Goal: Task Accomplishment & Management: Complete application form

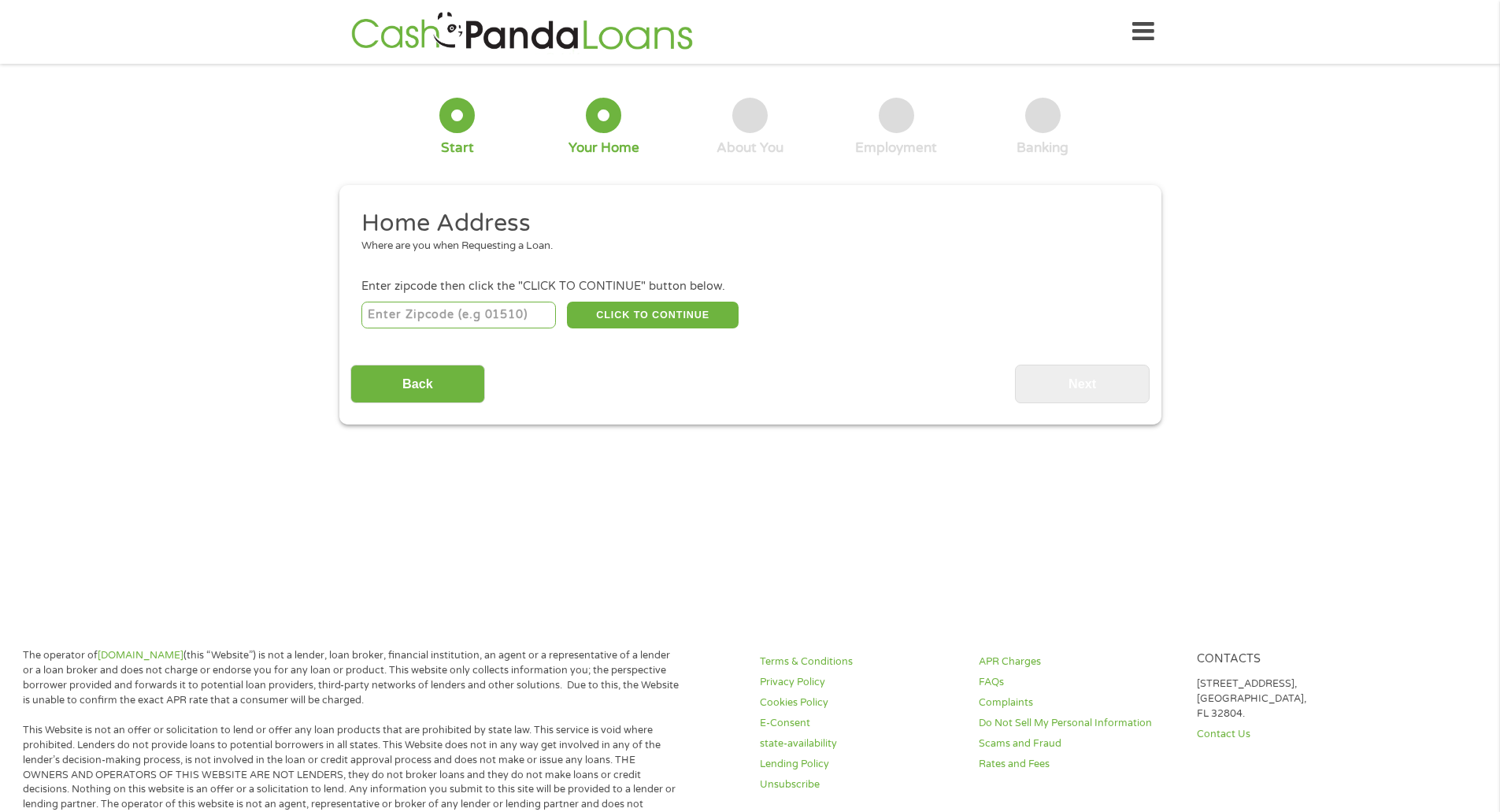
click at [483, 312] on input "number" at bounding box center [459, 314] width 194 height 27
type input "72103"
select select "[US_STATE]"
click at [631, 316] on button "CLICK TO CONTINUE" at bounding box center [652, 314] width 172 height 27
type input "72103"
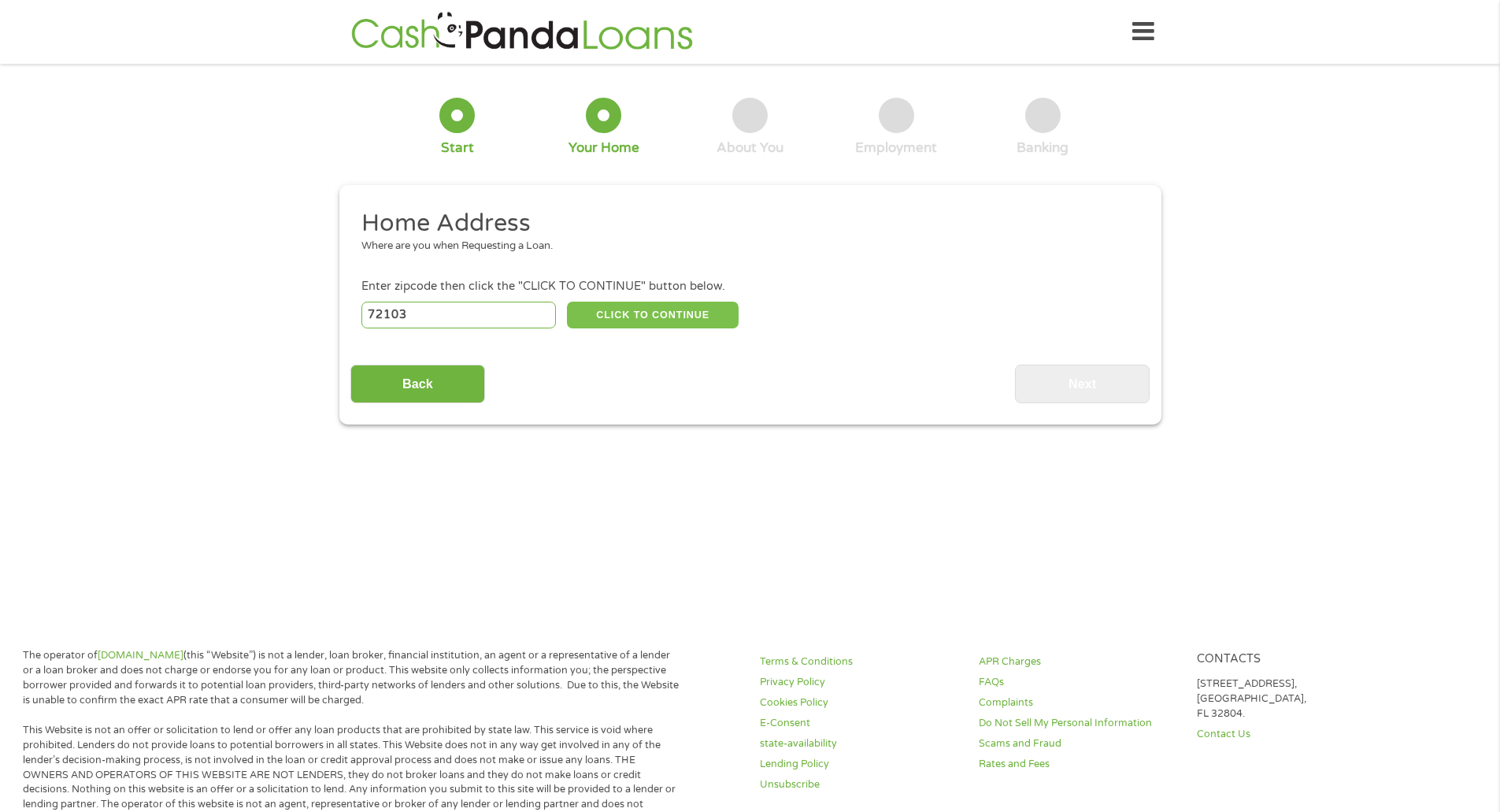
type input "Mabelvale"
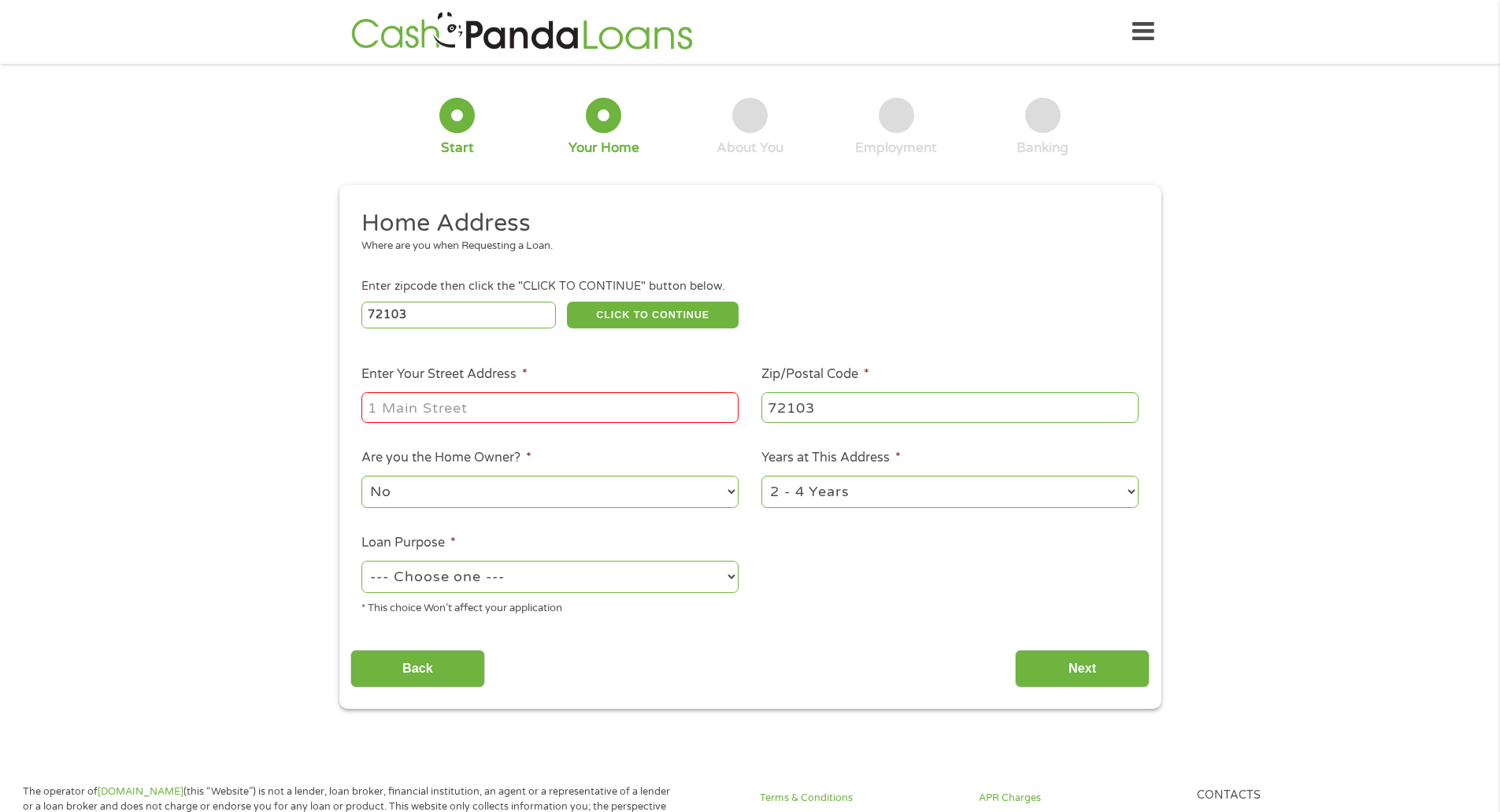
click at [492, 413] on input "Enter Your Street Address *" at bounding box center [549, 407] width 377 height 30
type input "[STREET_ADDRESS]"
click at [535, 501] on select "No Yes" at bounding box center [549, 492] width 377 height 32
select select "yes"
click at [361, 476] on select "No Yes" at bounding box center [549, 492] width 377 height 32
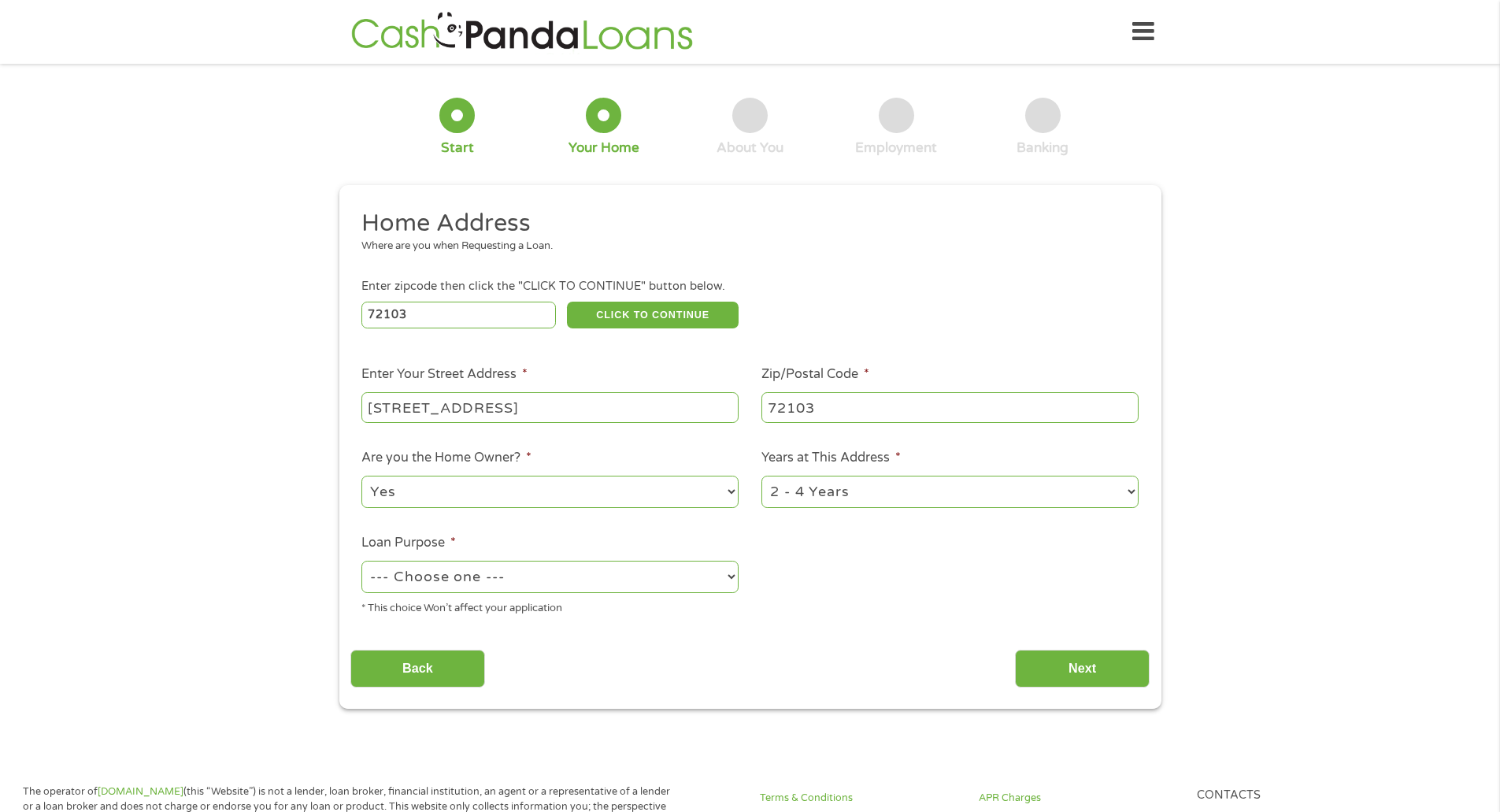
click at [848, 494] on select "1 Year or less 1 - 2 Years 2 - 4 Years Over 4 Years" at bounding box center [949, 492] width 377 height 32
select select "60months"
click at [761, 476] on select "1 Year or less 1 - 2 Years 2 - 4 Years Over 4 Years" at bounding box center [949, 492] width 377 height 32
click at [506, 587] on select "--- Choose one --- Pay Bills Debt Consolidation Home Improvement Major Purchase…" at bounding box center [549, 577] width 377 height 32
select select "debtconsolidation"
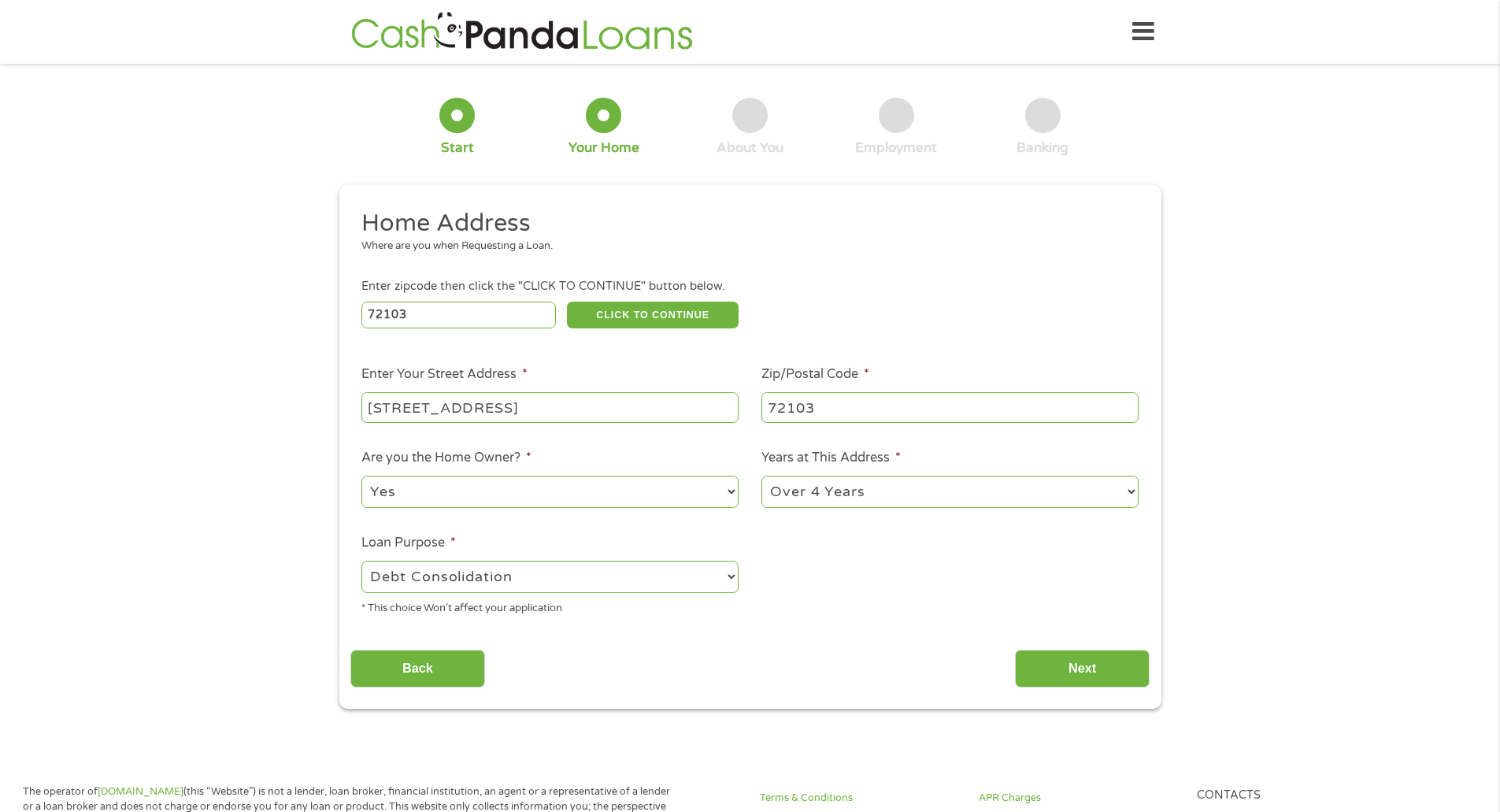
click at [361, 561] on select "--- Choose one --- Pay Bills Debt Consolidation Home Improvement Major Purchase…" at bounding box center [549, 577] width 377 height 32
click at [1088, 665] on input "Next" at bounding box center [1082, 669] width 135 height 39
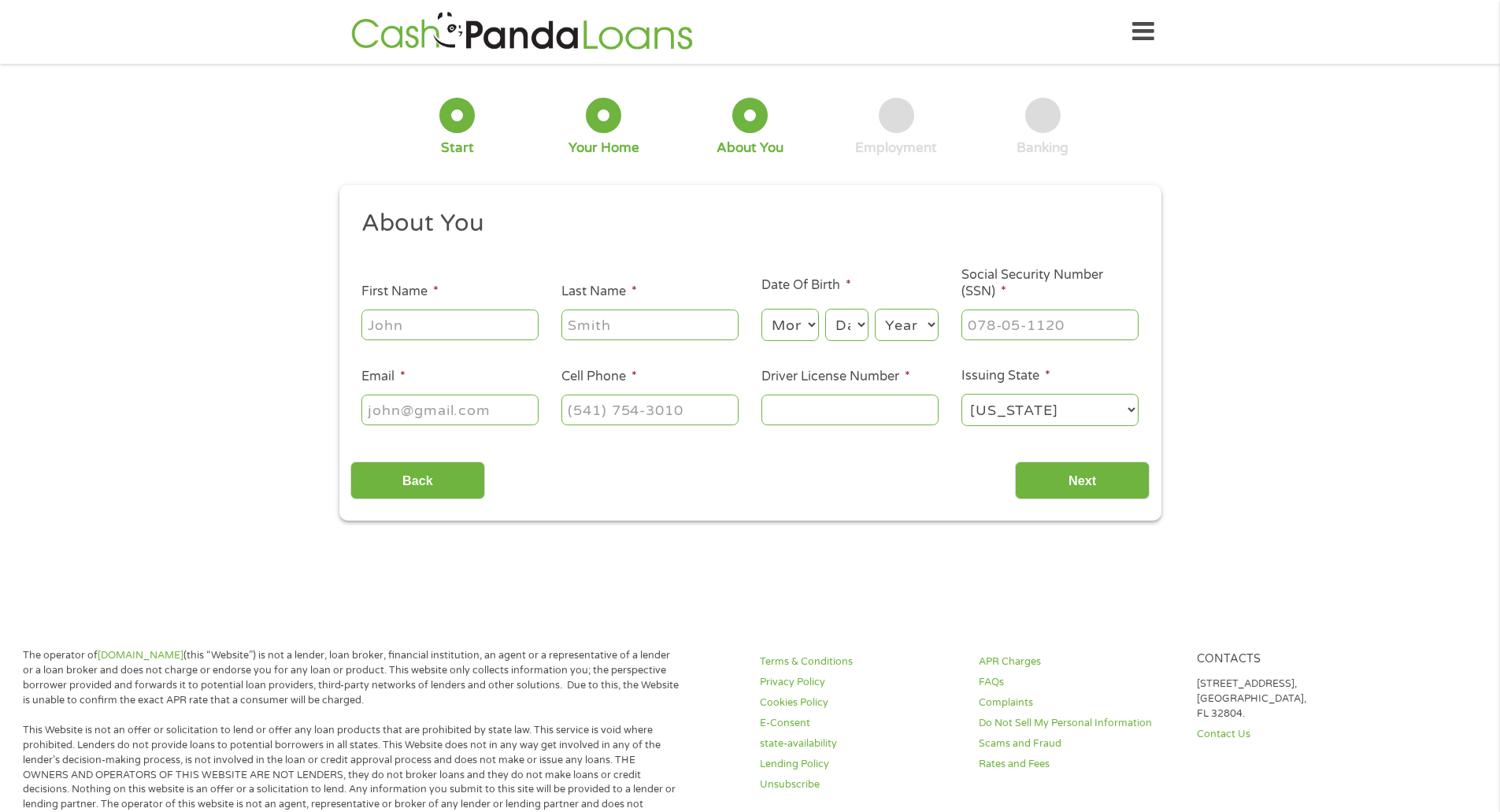
scroll to position [6, 6]
click at [452, 328] on input "First Name *" at bounding box center [450, 324] width 177 height 30
type input "[PERSON_NAME]"
click at [781, 328] on select "Month 1 2 3 4 5 6 7 8 9 10 11 12" at bounding box center [789, 325] width 58 height 32
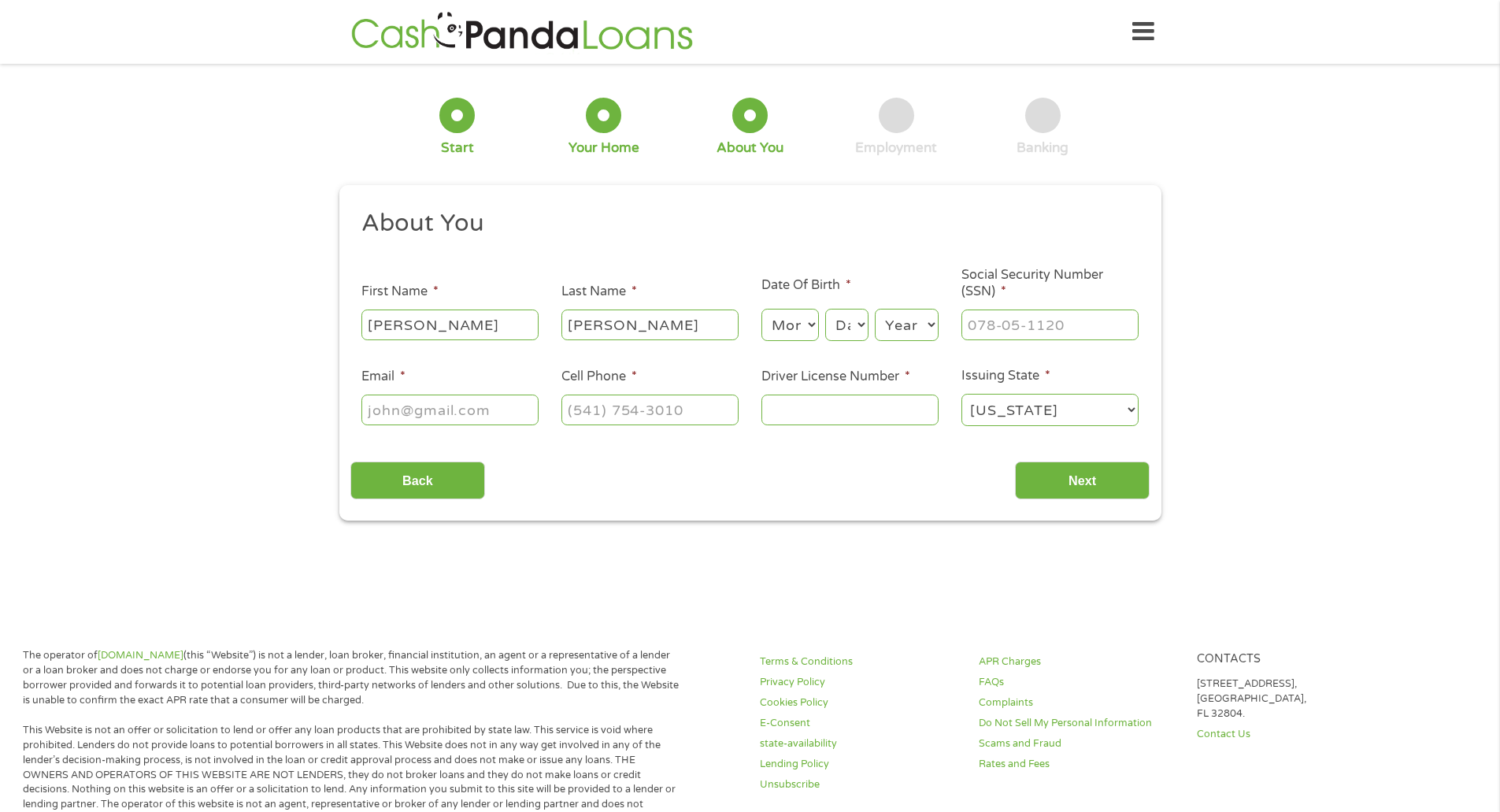
select select "8"
click at [761, 309] on select "Month 1 2 3 4 5 6 7 8 9 10 11 12" at bounding box center [789, 325] width 58 height 32
click at [855, 331] on select "Day 1 2 3 4 5 6 7 8 9 10 11 12 13 14 15 16 17 18 19 20 21 22 23 24 25 26 27 28 …" at bounding box center [846, 325] width 42 height 32
select select "11"
click at [825, 309] on select "Day 1 2 3 4 5 6 7 8 9 10 11 12 13 14 15 16 17 18 19 20 21 22 23 24 25 26 27 28 …" at bounding box center [846, 325] width 42 height 32
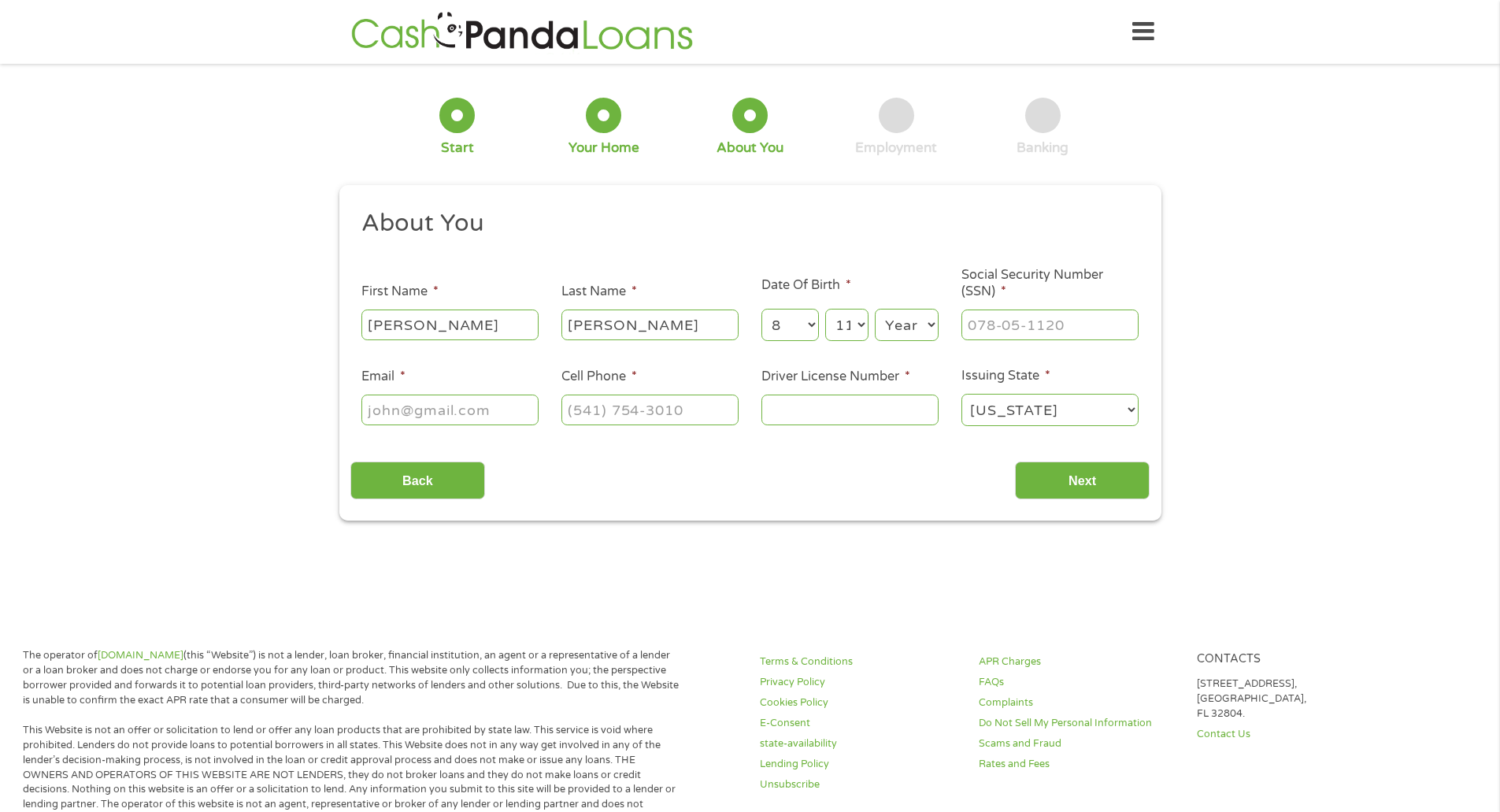
click at [904, 319] on select "Year [DATE] 2006 2005 2004 2003 2002 2001 2000 1999 1998 1997 1996 1995 1994 19…" at bounding box center [906, 325] width 64 height 32
select select "1989"
click at [874, 309] on select "Year [DATE] 2006 2005 2004 2003 2002 2001 2000 1999 1998 1997 1996 1995 1994 19…" at bounding box center [906, 325] width 64 height 32
click at [1005, 335] on input "___-__-____" at bounding box center [1049, 324] width 177 height 30
type input "429-75-9340"
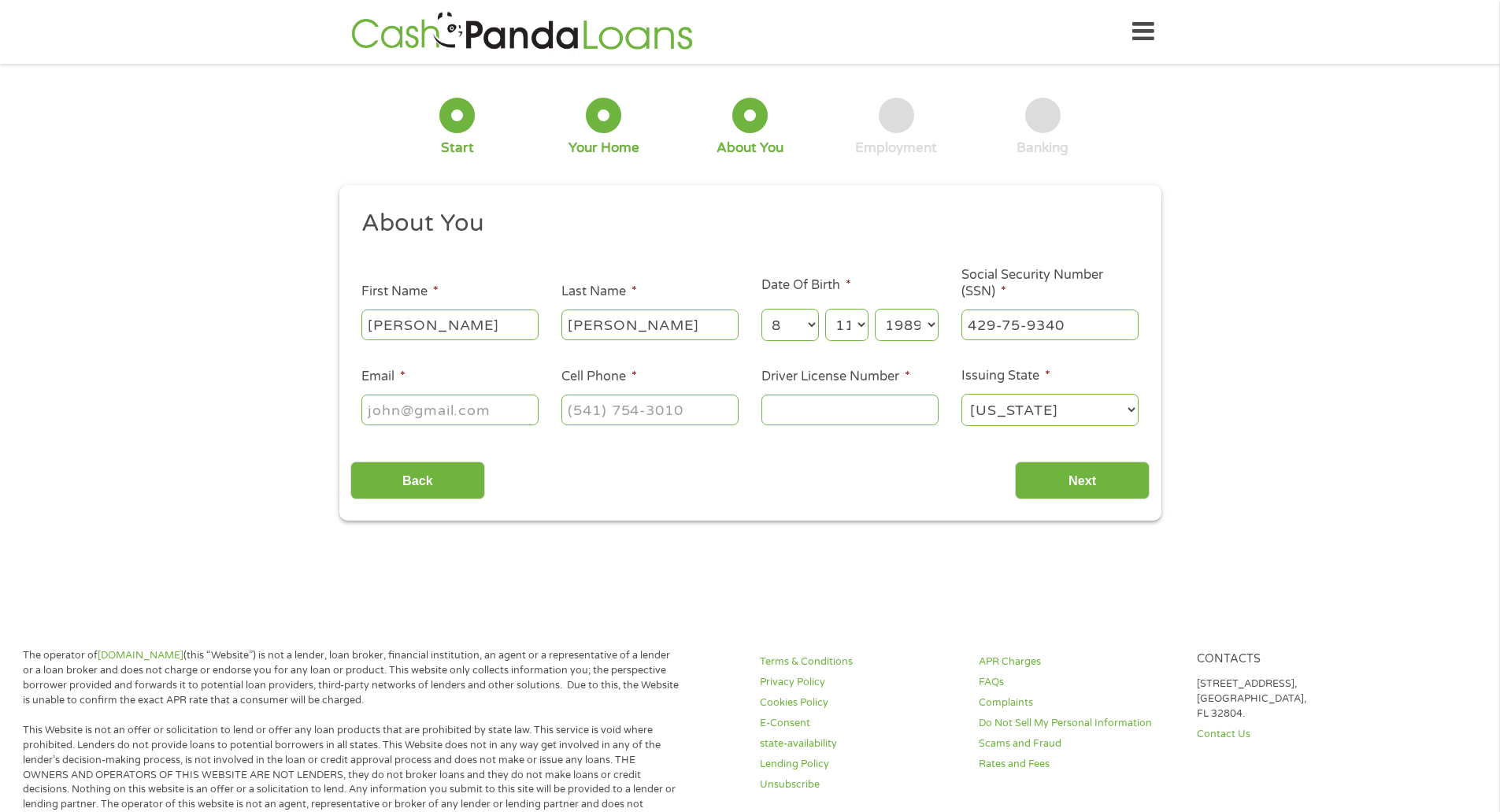
click at [495, 407] on input "Email *" at bounding box center [450, 409] width 177 height 30
type input "[EMAIL_ADDRESS][DOMAIN_NAME]"
click at [603, 407] on input "(___) ___-____" at bounding box center [650, 409] width 177 height 30
type input "[PHONE_NUMBER]"
click at [814, 406] on input "Driver License Number *" at bounding box center [849, 409] width 177 height 30
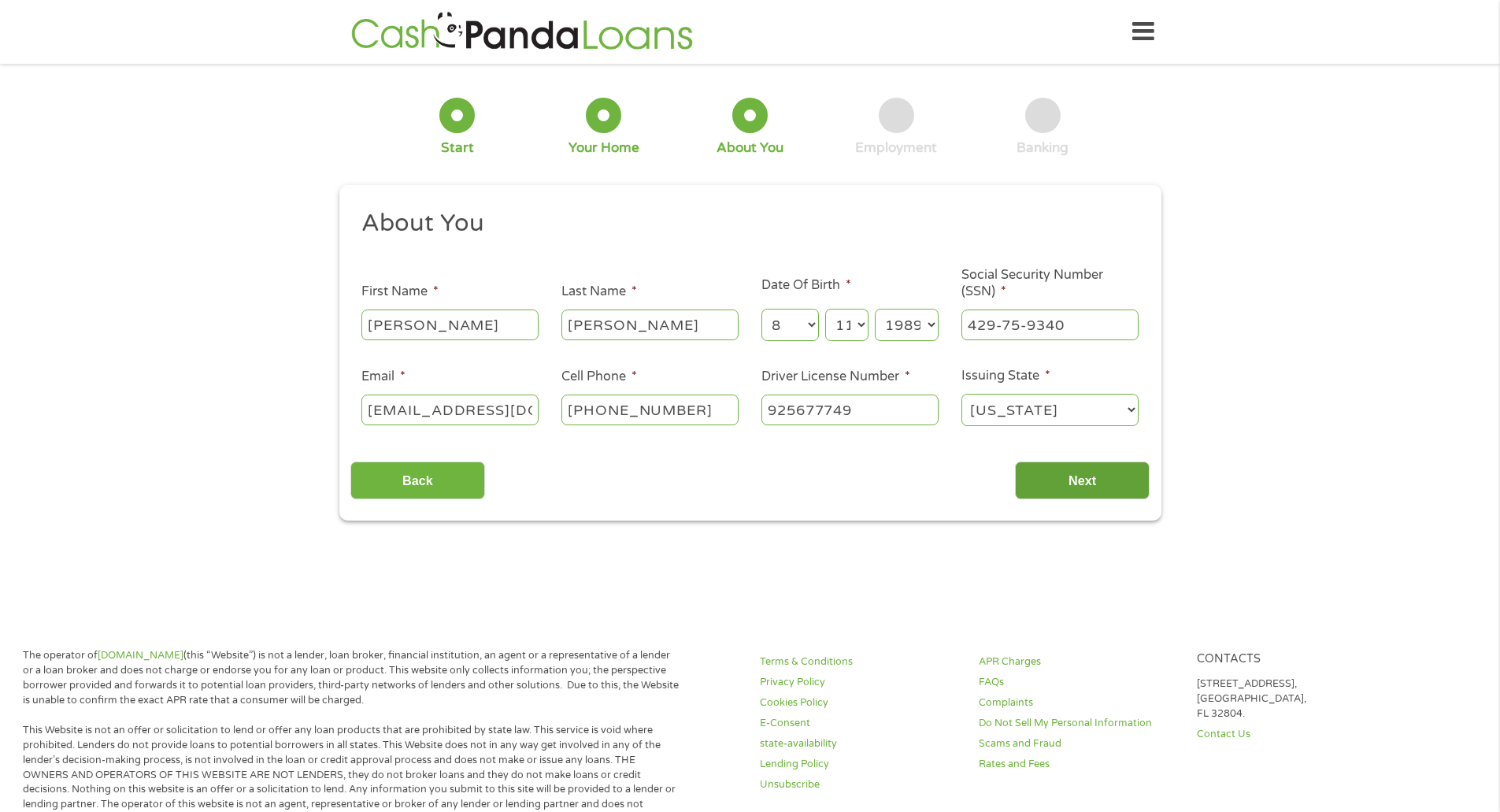
type input "925677749"
click at [1066, 477] on input "Next" at bounding box center [1082, 481] width 135 height 39
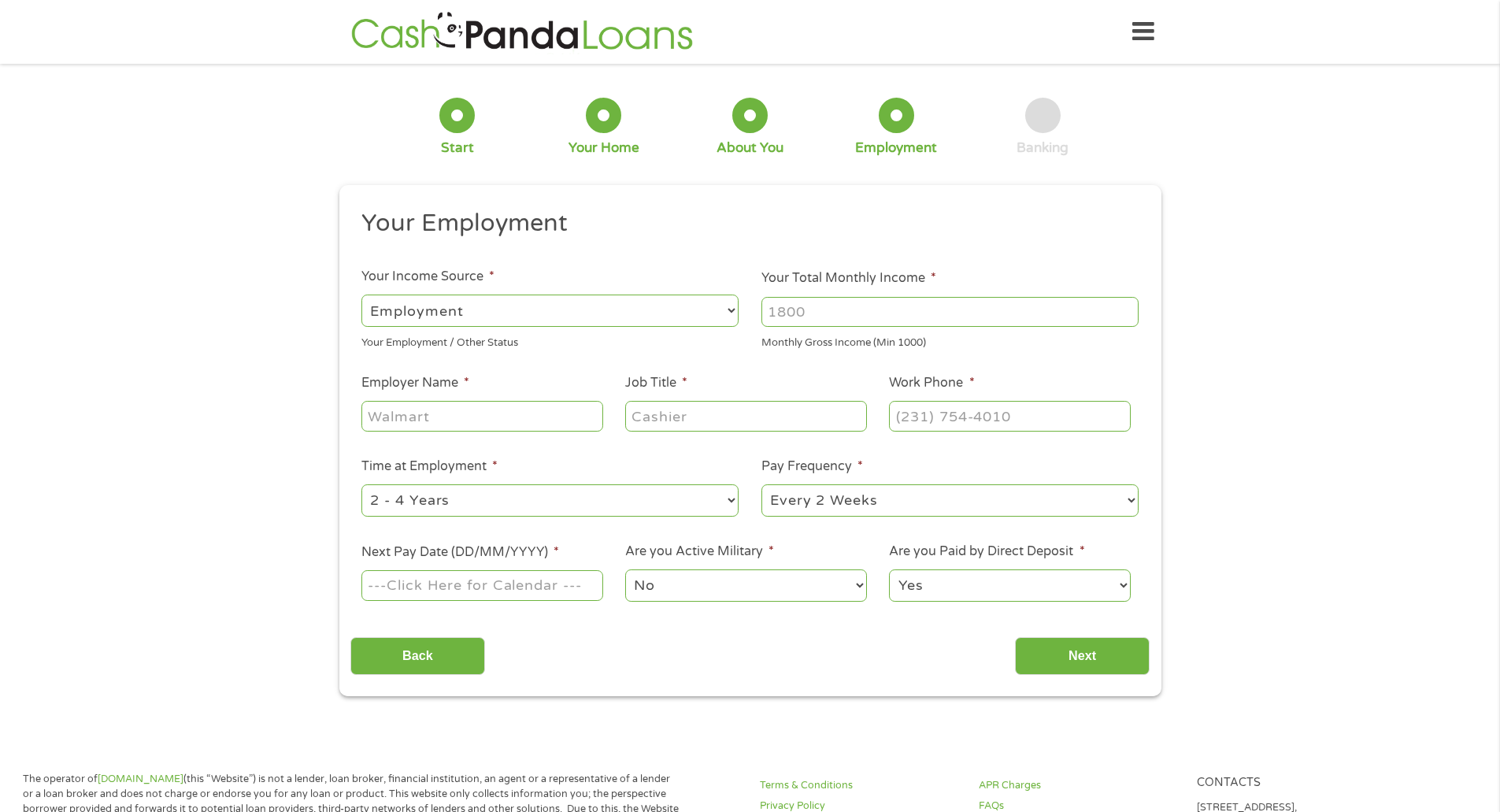
click at [844, 326] on input "Your Total Monthly Income *" at bounding box center [949, 311] width 377 height 30
type input "1900"
click at [492, 413] on input "Employer Name *" at bounding box center [481, 415] width 241 height 30
type input "[US_STATE] State Police"
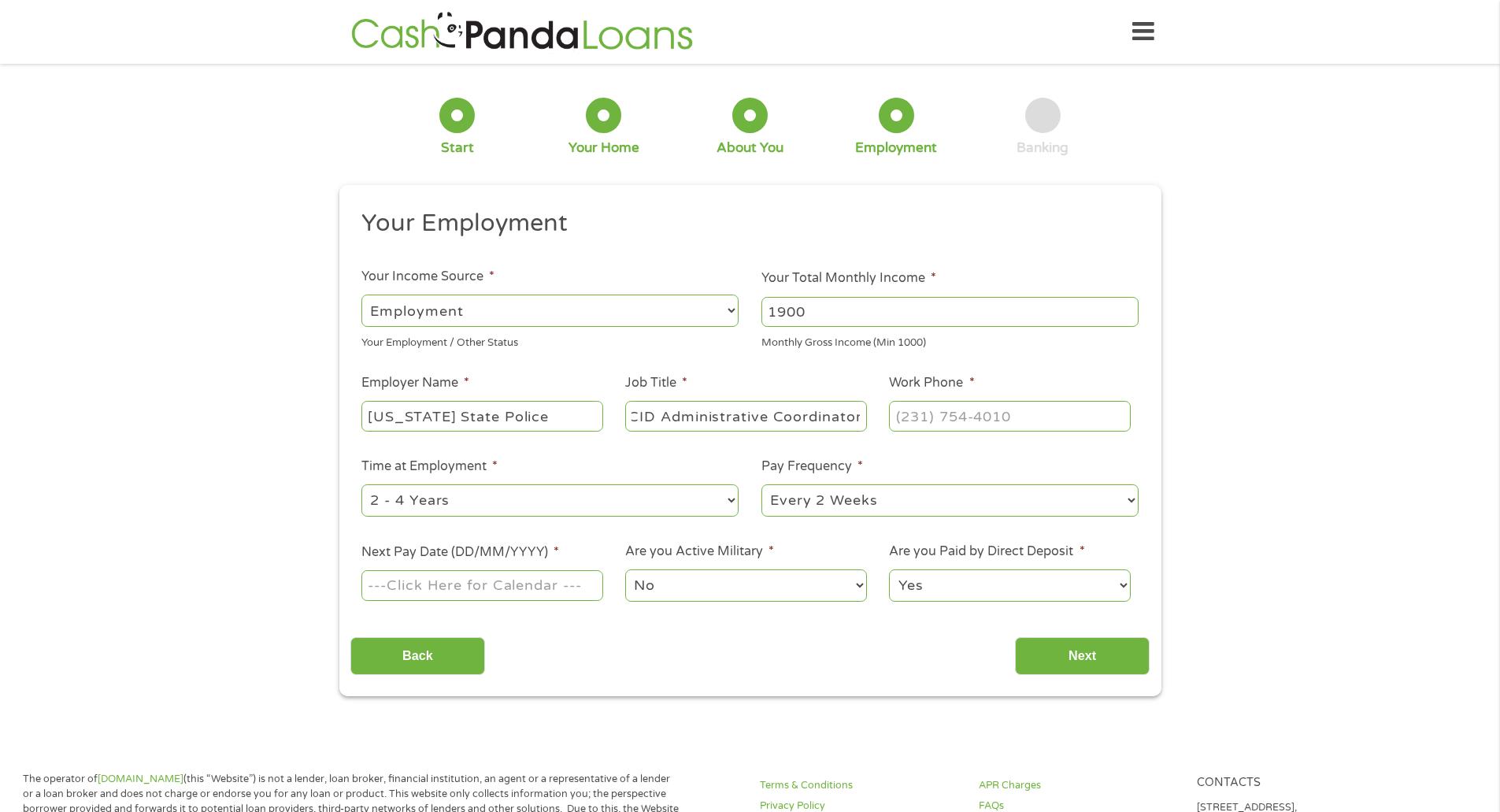
type input "CID Administrative Coordinator"
type input "[PHONE_NUMBER]"
click at [451, 497] on select "--- Choose one --- 1 Year or less 1 - 2 Years 2 - 4 Years Over 4 Years" at bounding box center [549, 500] width 377 height 32
select select "60months"
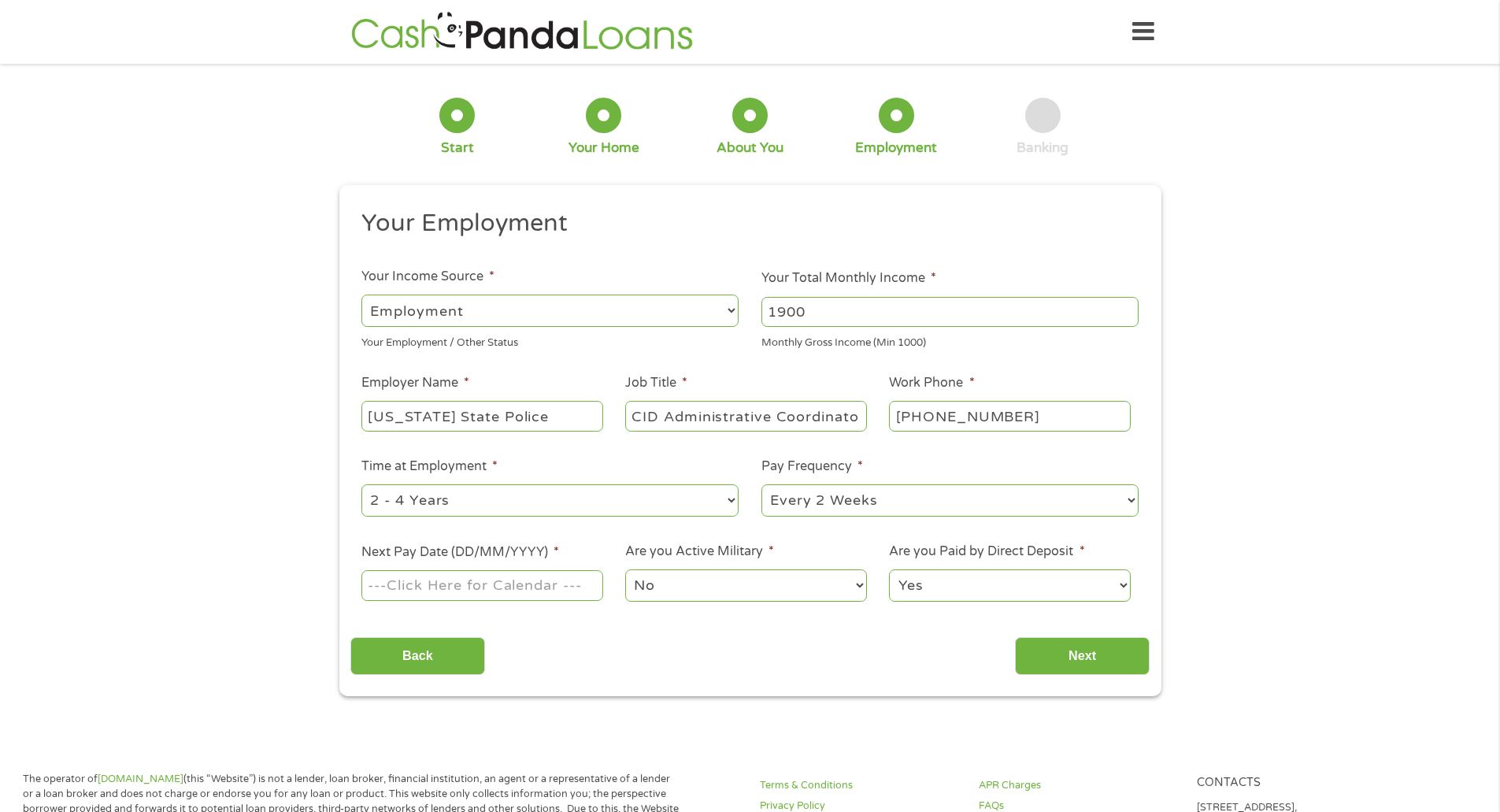
click at [361, 484] on select "--- Choose one --- 1 Year or less 1 - 2 Years 2 - 4 Years Over 4 Years" at bounding box center [549, 500] width 377 height 32
click at [806, 506] on select "--- Choose one --- Every 2 Weeks Every Week Monthly Semi-Monthly" at bounding box center [949, 500] width 377 height 32
click at [761, 484] on select "--- Choose one --- Every 2 Weeks Every Week Monthly Semi-Monthly" at bounding box center [949, 500] width 377 height 32
click at [833, 506] on select "--- Choose one --- Every 2 Weeks Every Week Monthly Semi-Monthly" at bounding box center [949, 500] width 377 height 32
select select "biweekly"
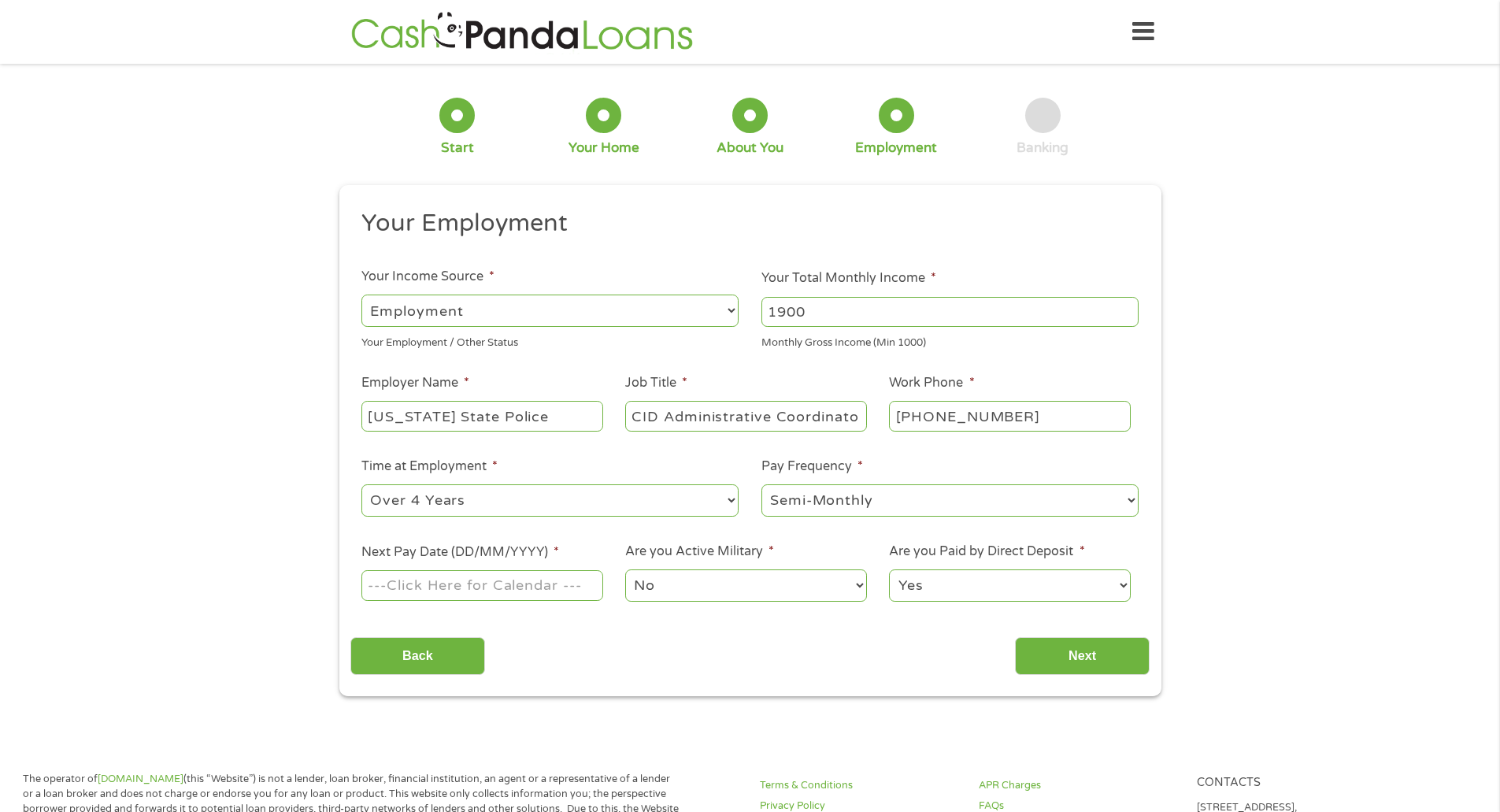
click at [761, 484] on select "--- Choose one --- Every 2 Weeks Every Week Monthly Semi-Monthly" at bounding box center [949, 500] width 377 height 32
click at [495, 583] on input "Next Pay Date (DD/MM/YYYY) *" at bounding box center [481, 584] width 241 height 30
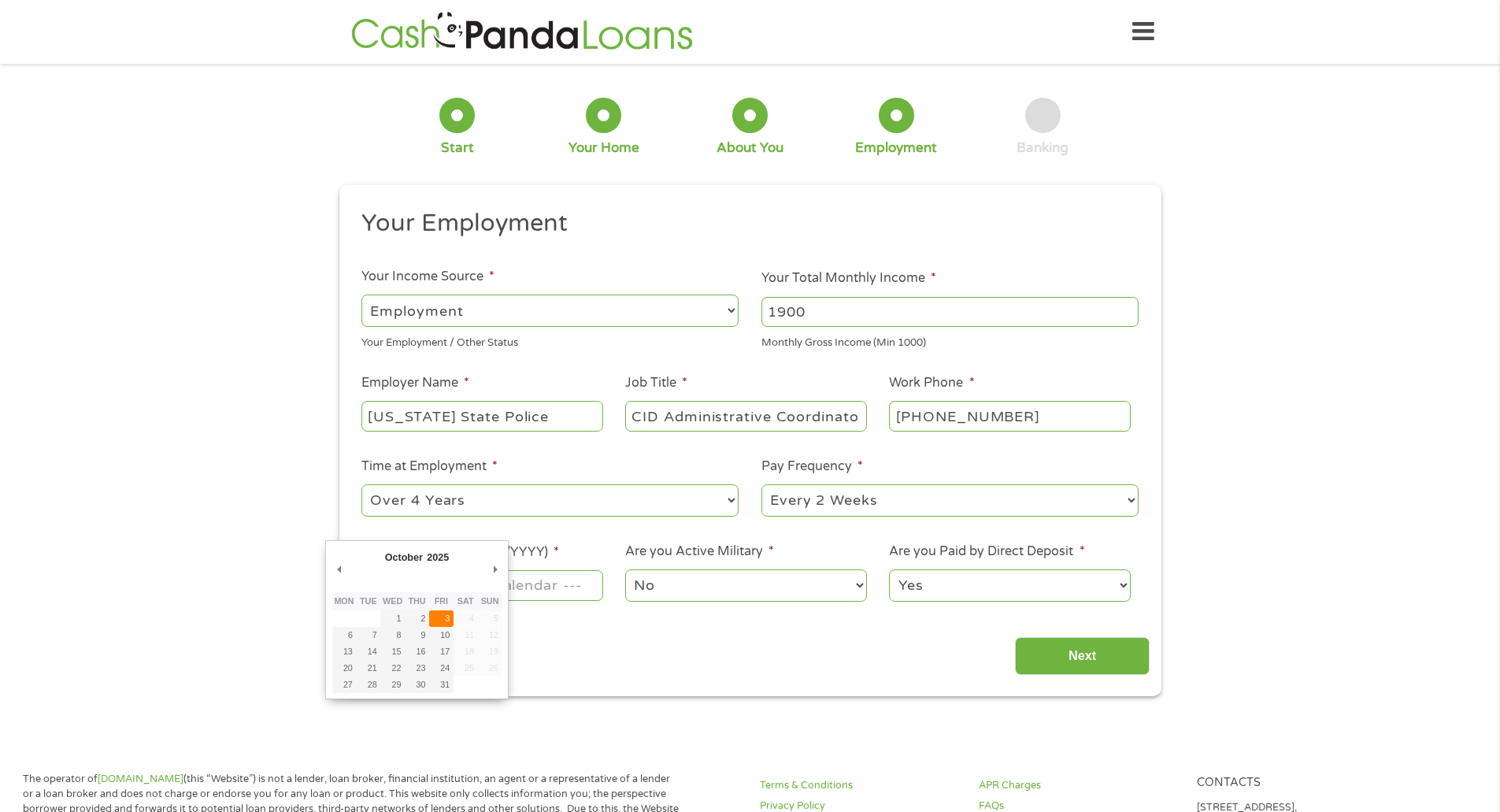
type input "[DATE]"
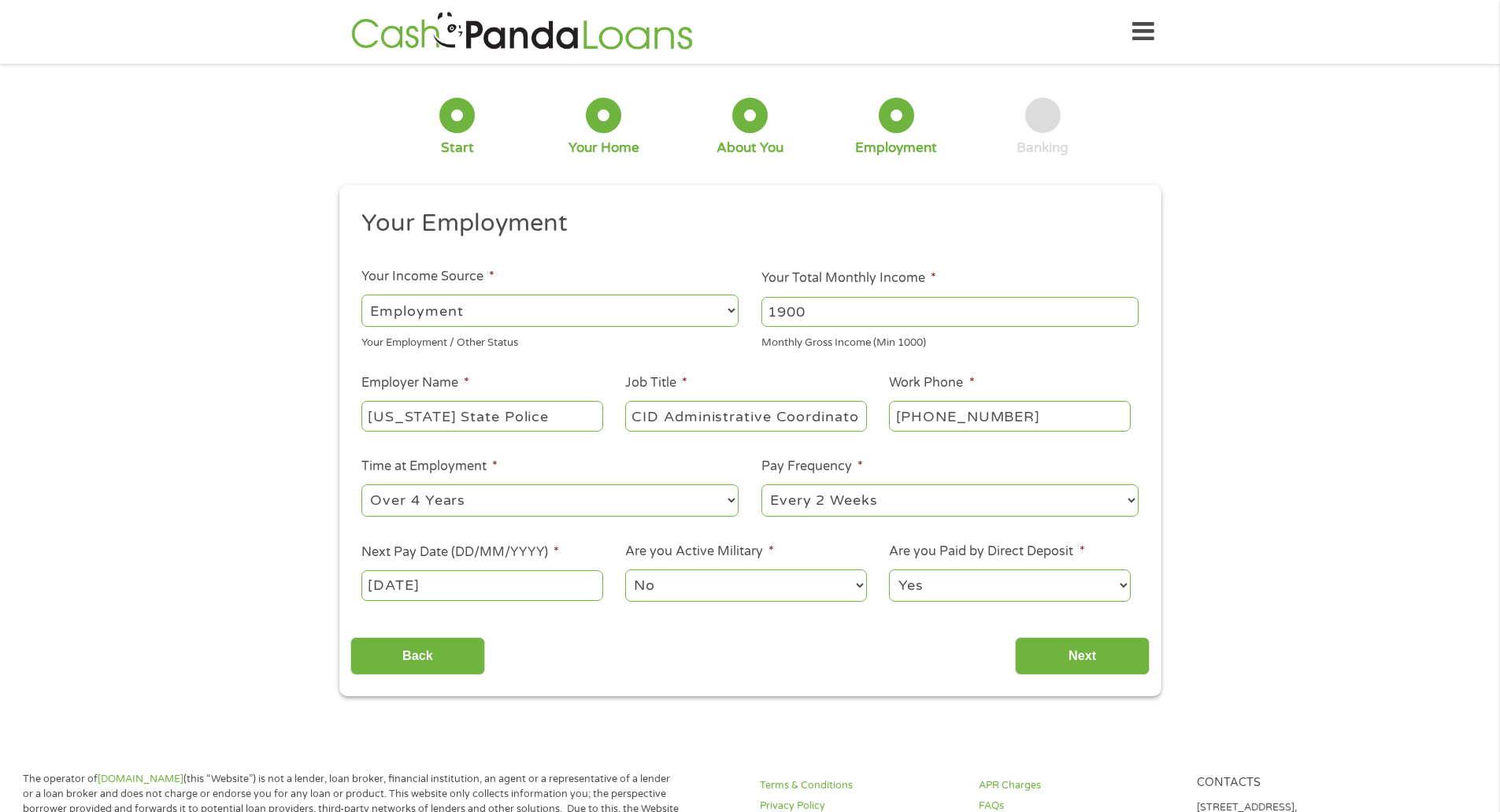
click at [690, 584] on select "No Yes" at bounding box center [745, 585] width 241 height 32
click at [1062, 647] on input "Next" at bounding box center [1082, 656] width 135 height 39
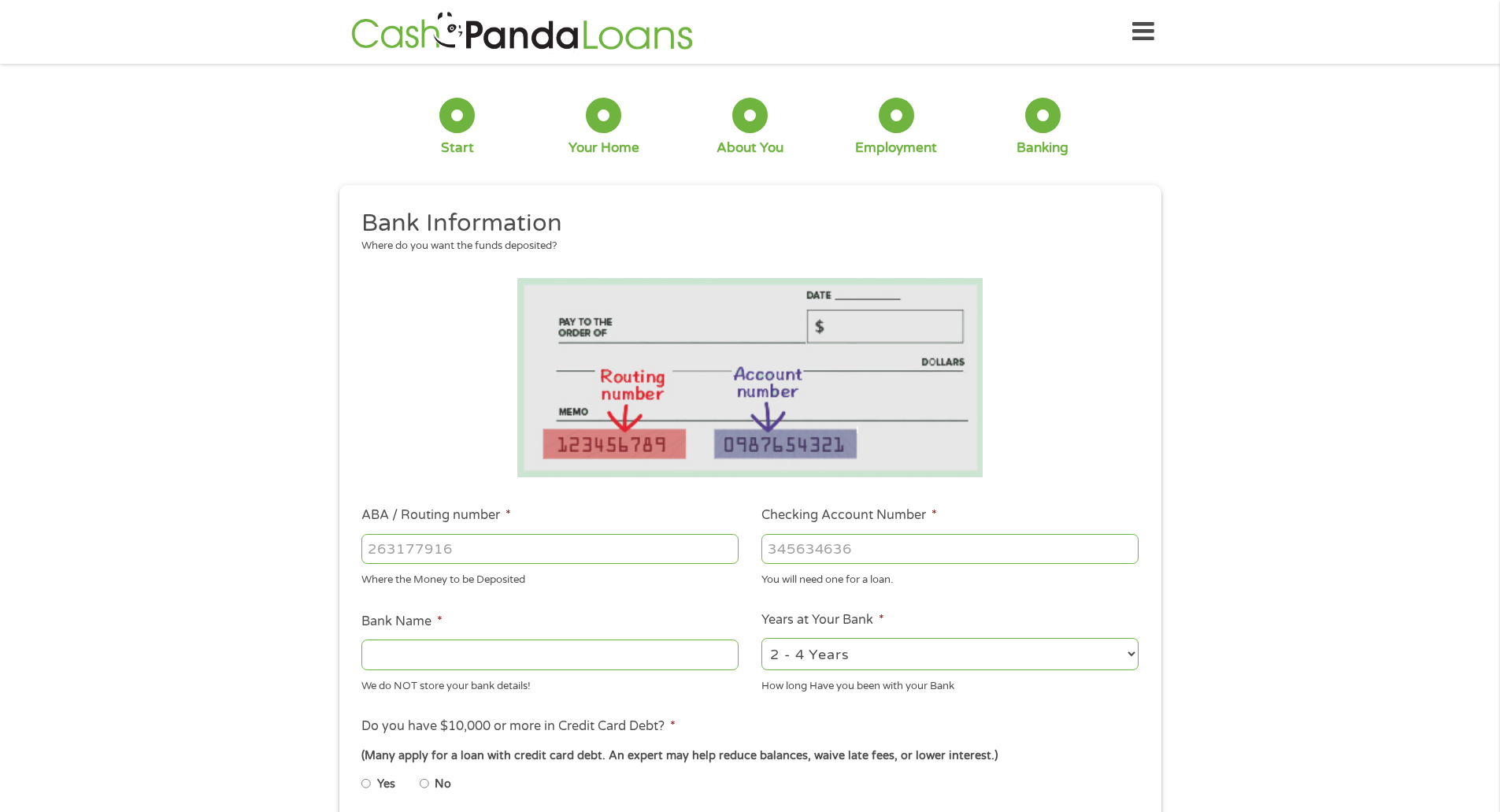
click at [480, 549] on input "ABA / Routing number *" at bounding box center [549, 549] width 377 height 30
type input "031176110"
type input "CAPITAL ONE NA"
type input "36163461037"
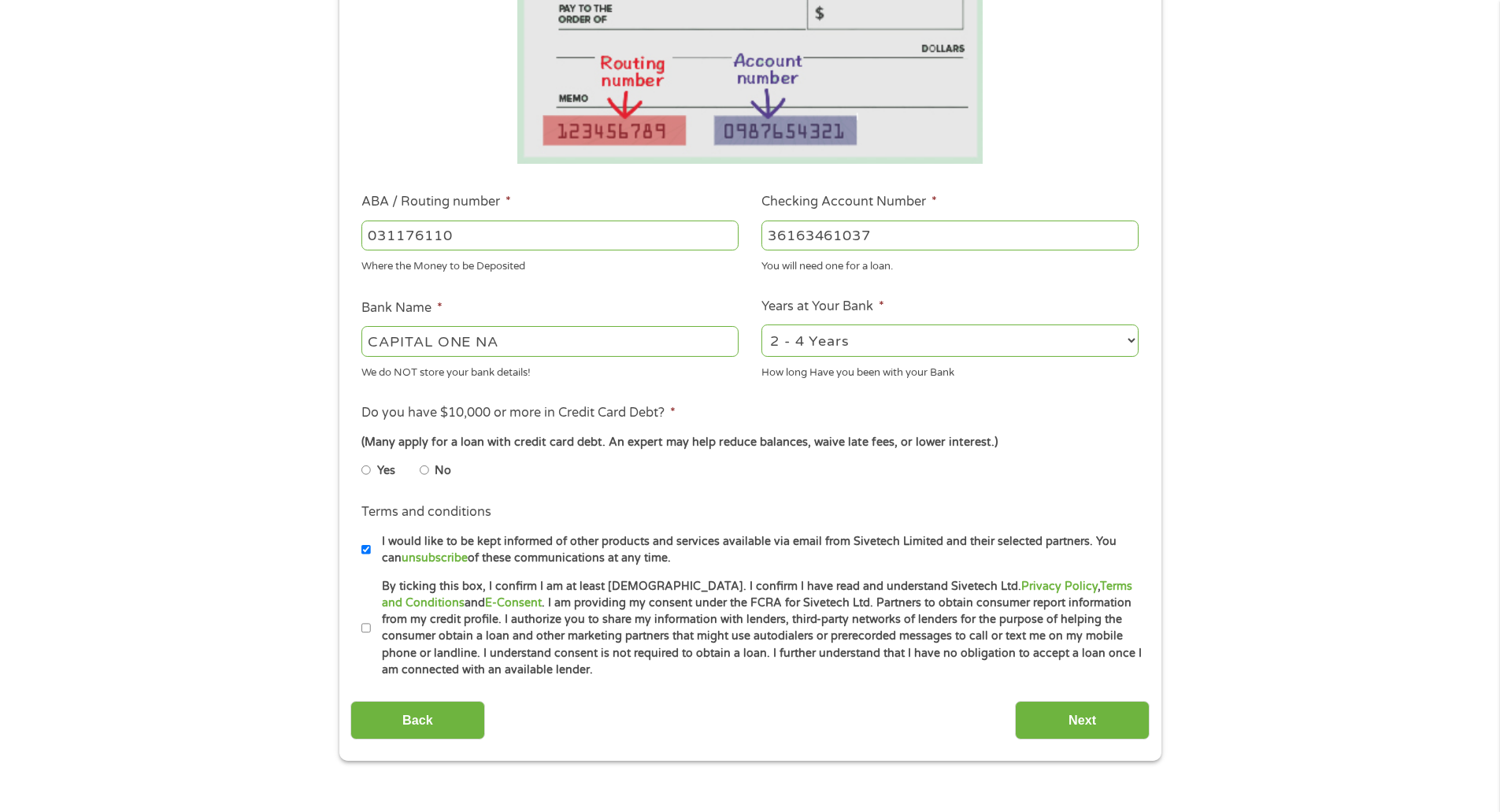
scroll to position [315, 0]
click at [424, 465] on input "No" at bounding box center [425, 468] width 10 height 25
radio input "true"
click at [364, 624] on input "By ticking this box, I confirm I am at least [DEMOGRAPHIC_DATA]. I confirm I ha…" at bounding box center [366, 626] width 10 height 25
checkbox input "true"
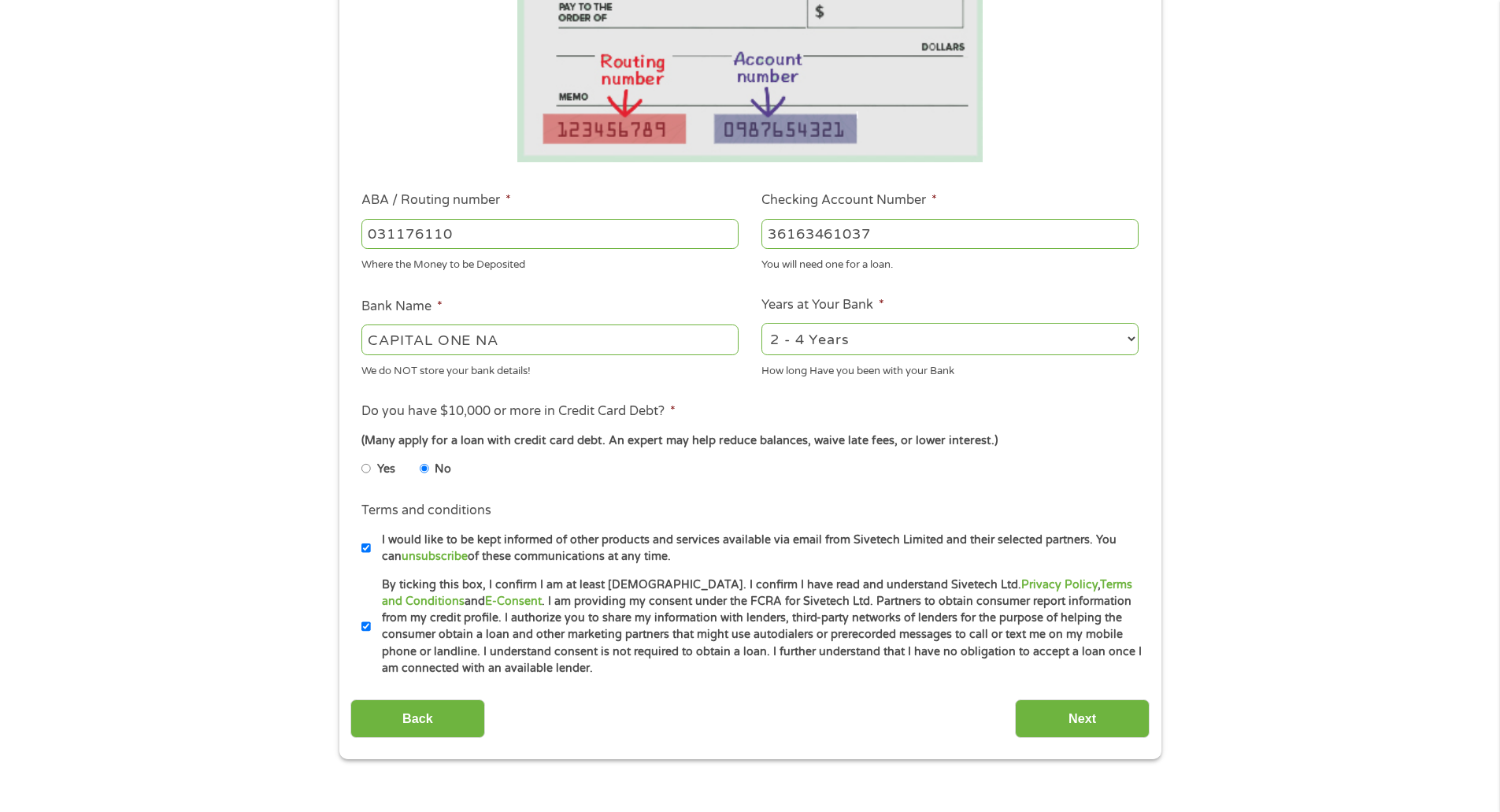
click at [368, 545] on input "I would like to be kept informed of other products and services available via e…" at bounding box center [366, 548] width 10 height 25
checkbox input "false"
click at [1105, 720] on input "Next" at bounding box center [1082, 719] width 135 height 39
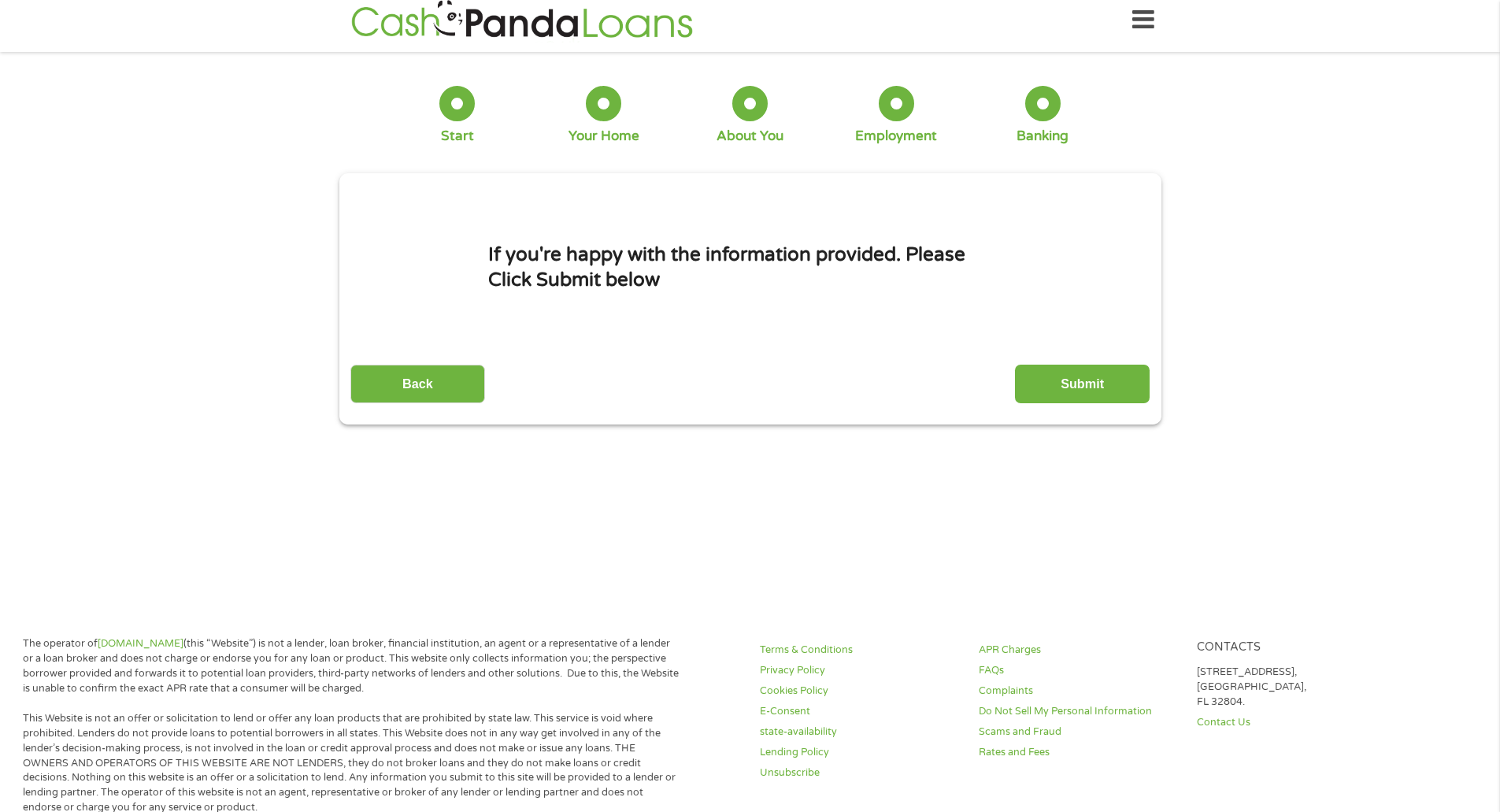
scroll to position [0, 0]
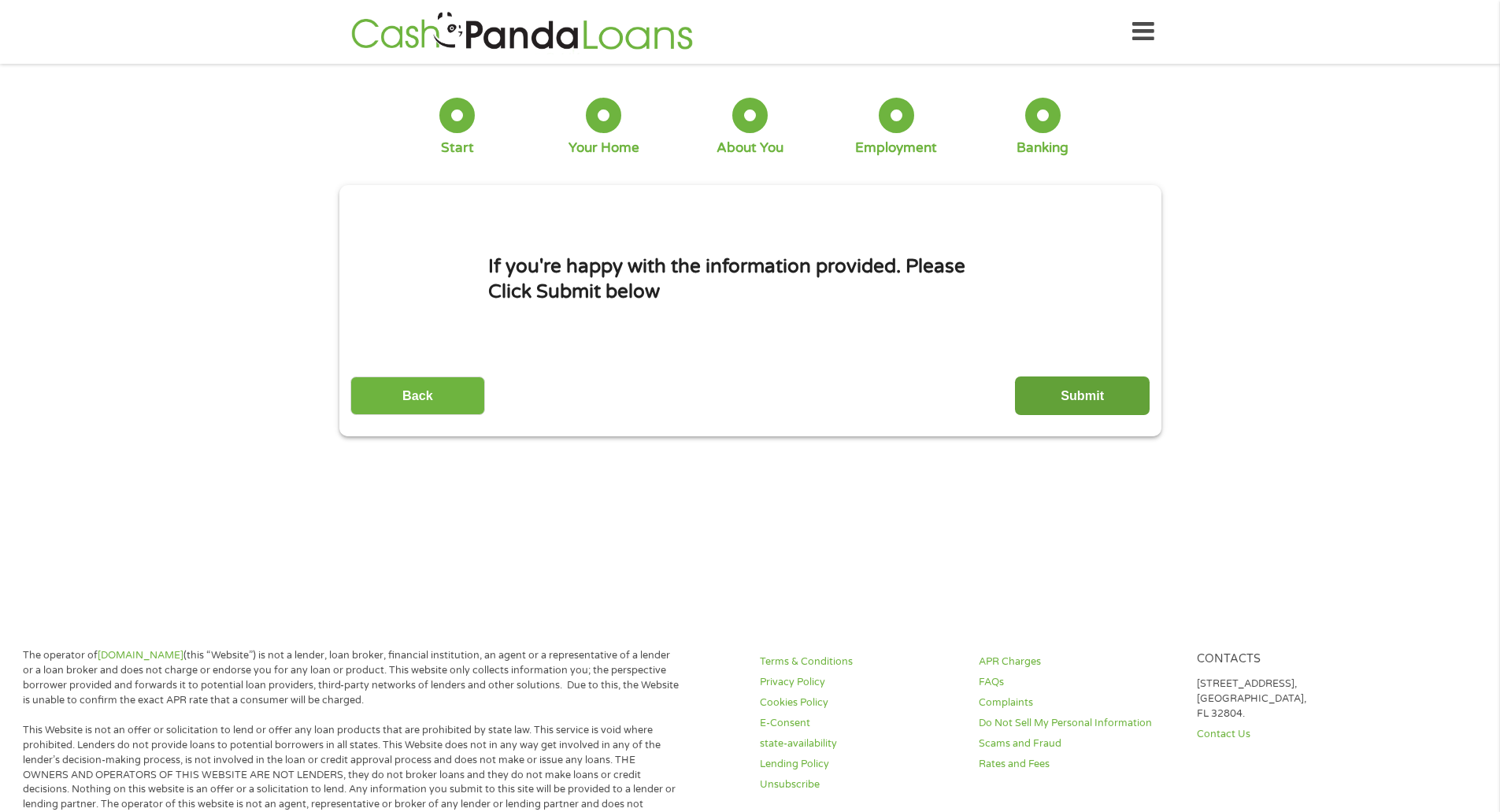
click at [1074, 389] on input "Submit" at bounding box center [1082, 395] width 135 height 39
